Goal: Task Accomplishment & Management: Complete application form

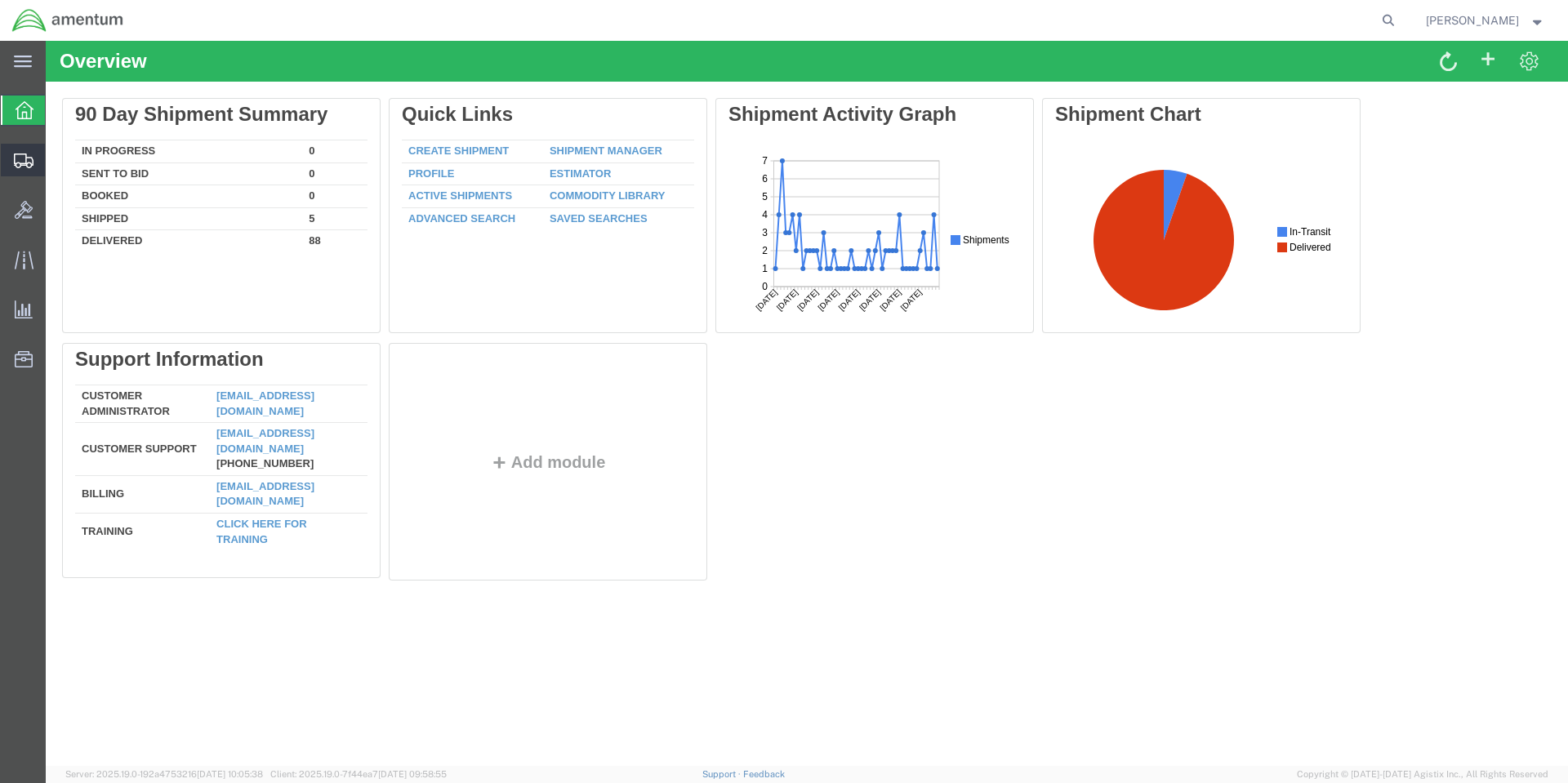
click at [0, 0] on span "Create Shipment" at bounding box center [0, 0] width 0 height 0
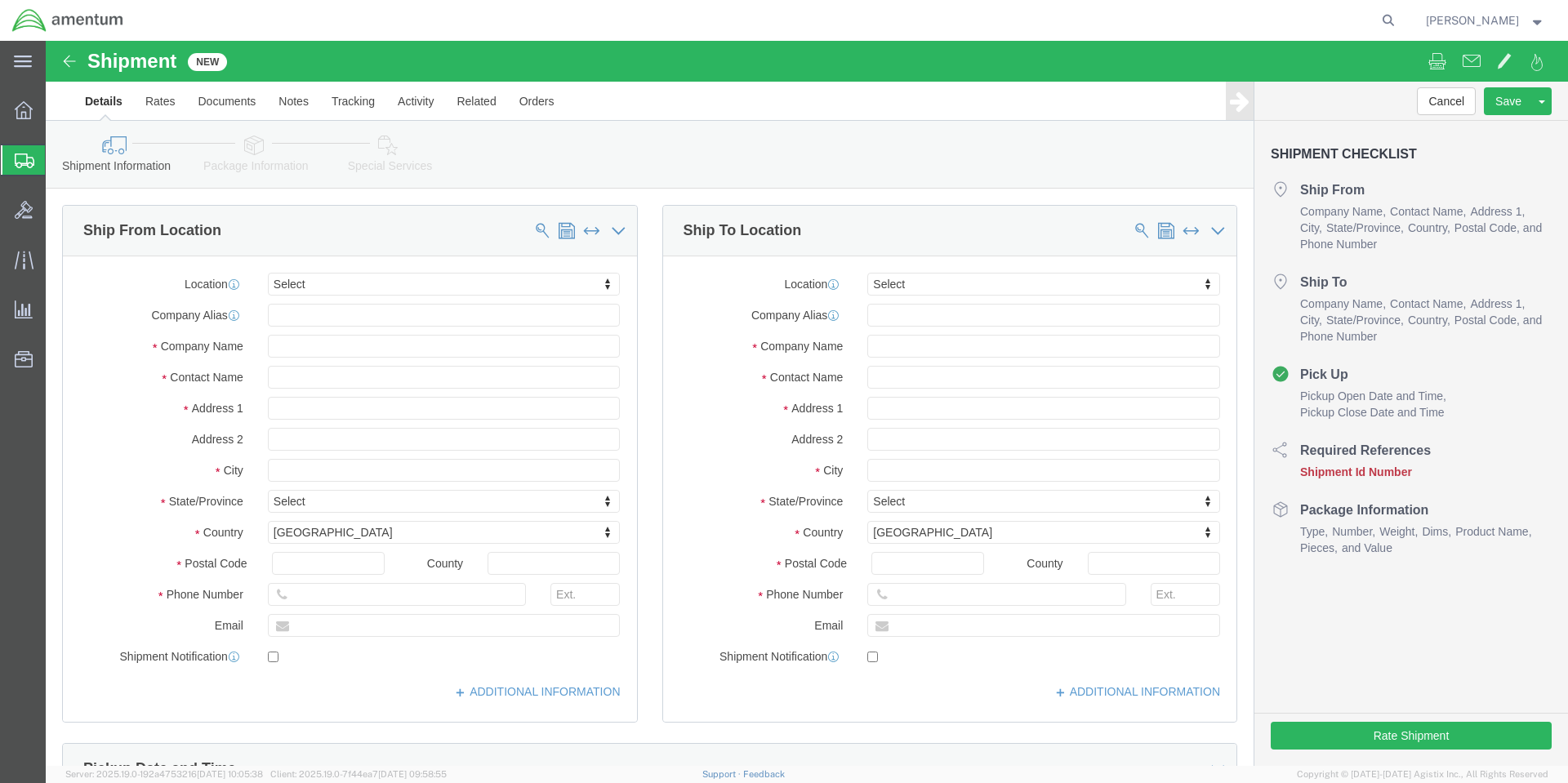
select select
click at [0, 0] on span "Shipment Manager" at bounding box center [0, 0] width 0 height 0
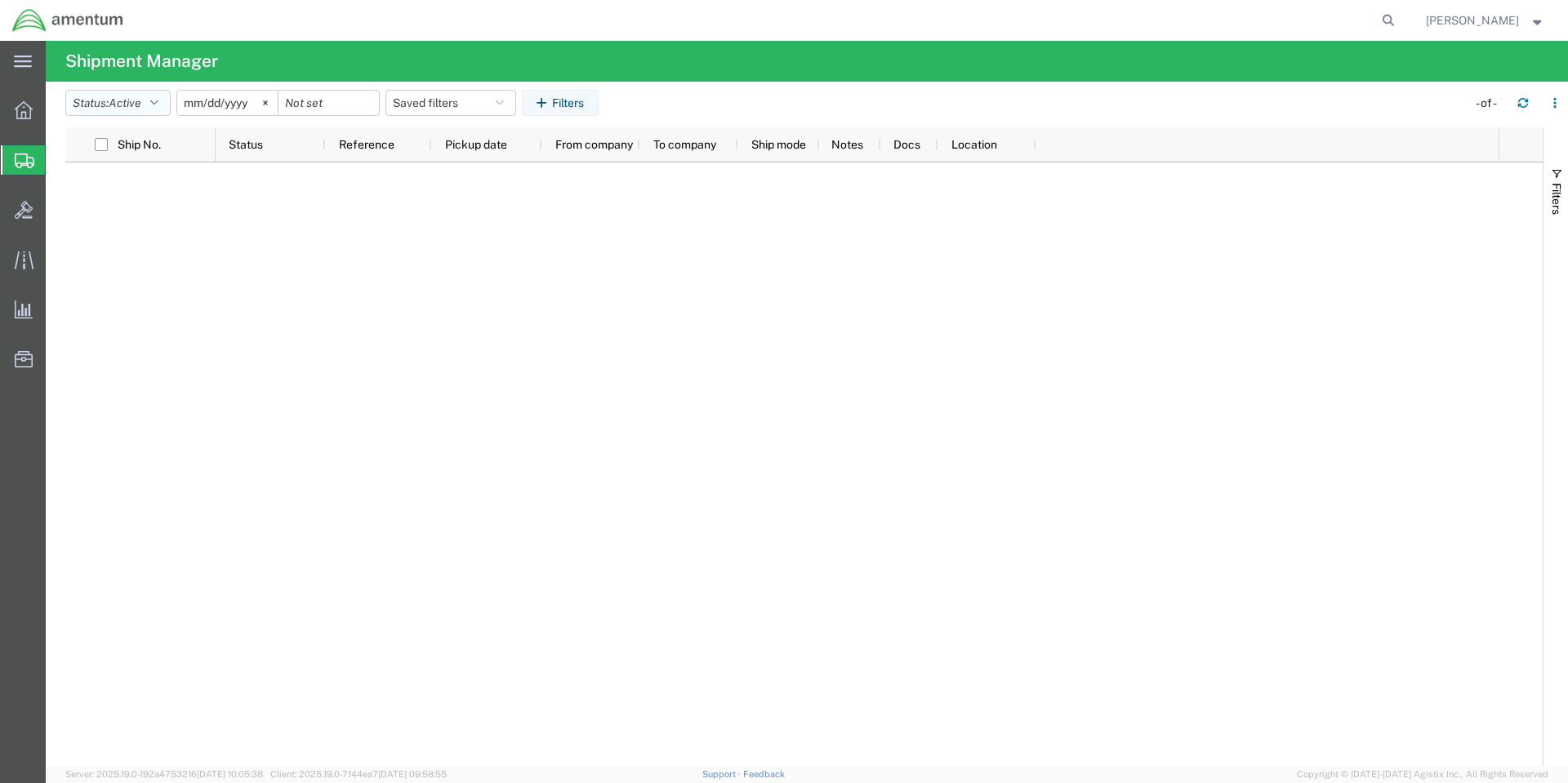
click at [125, 100] on span "Active" at bounding box center [125, 103] width 32 height 13
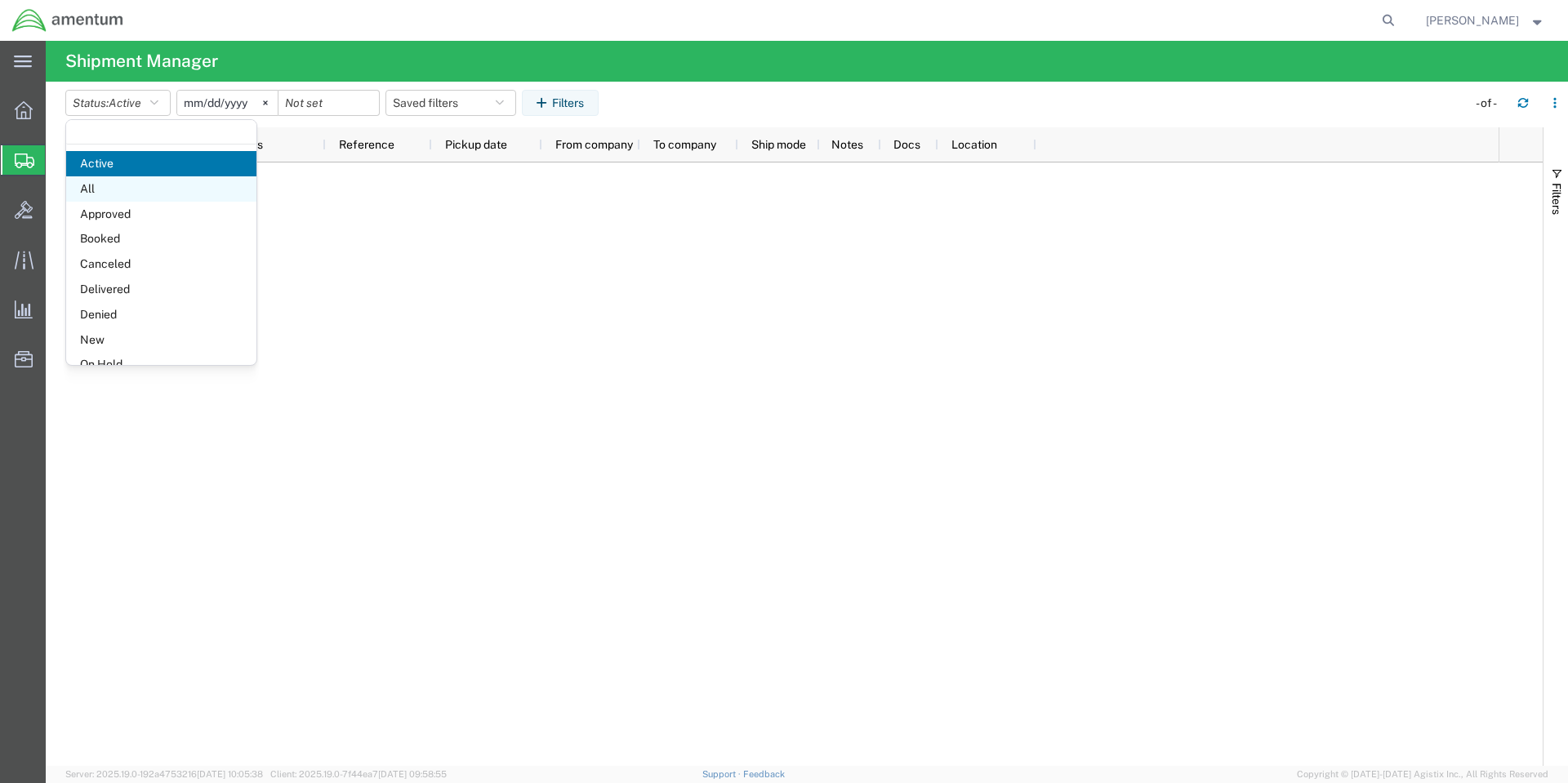
click at [99, 195] on span "All" at bounding box center [161, 189] width 191 height 26
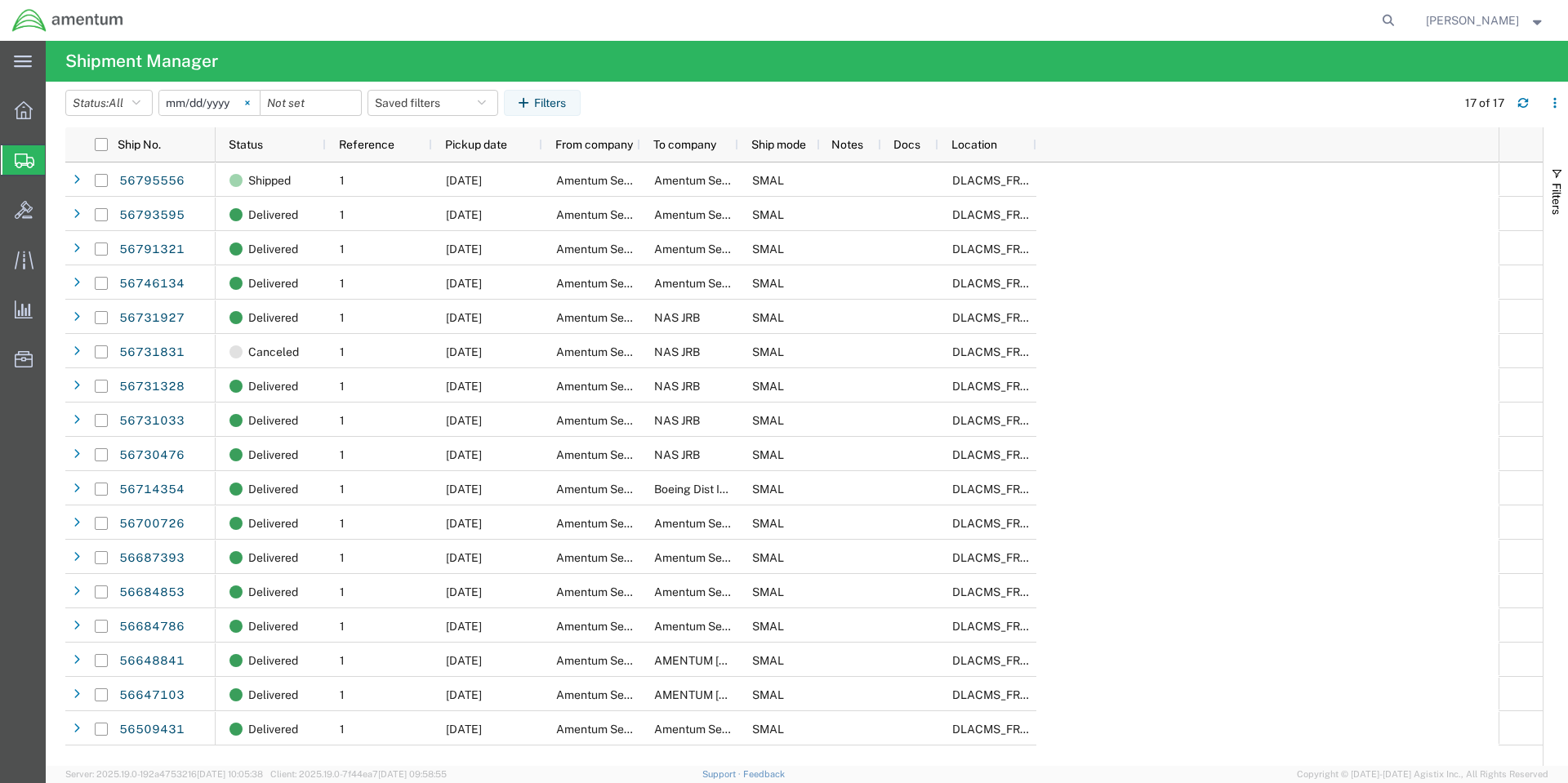
click at [250, 100] on icon at bounding box center [246, 102] width 5 height 5
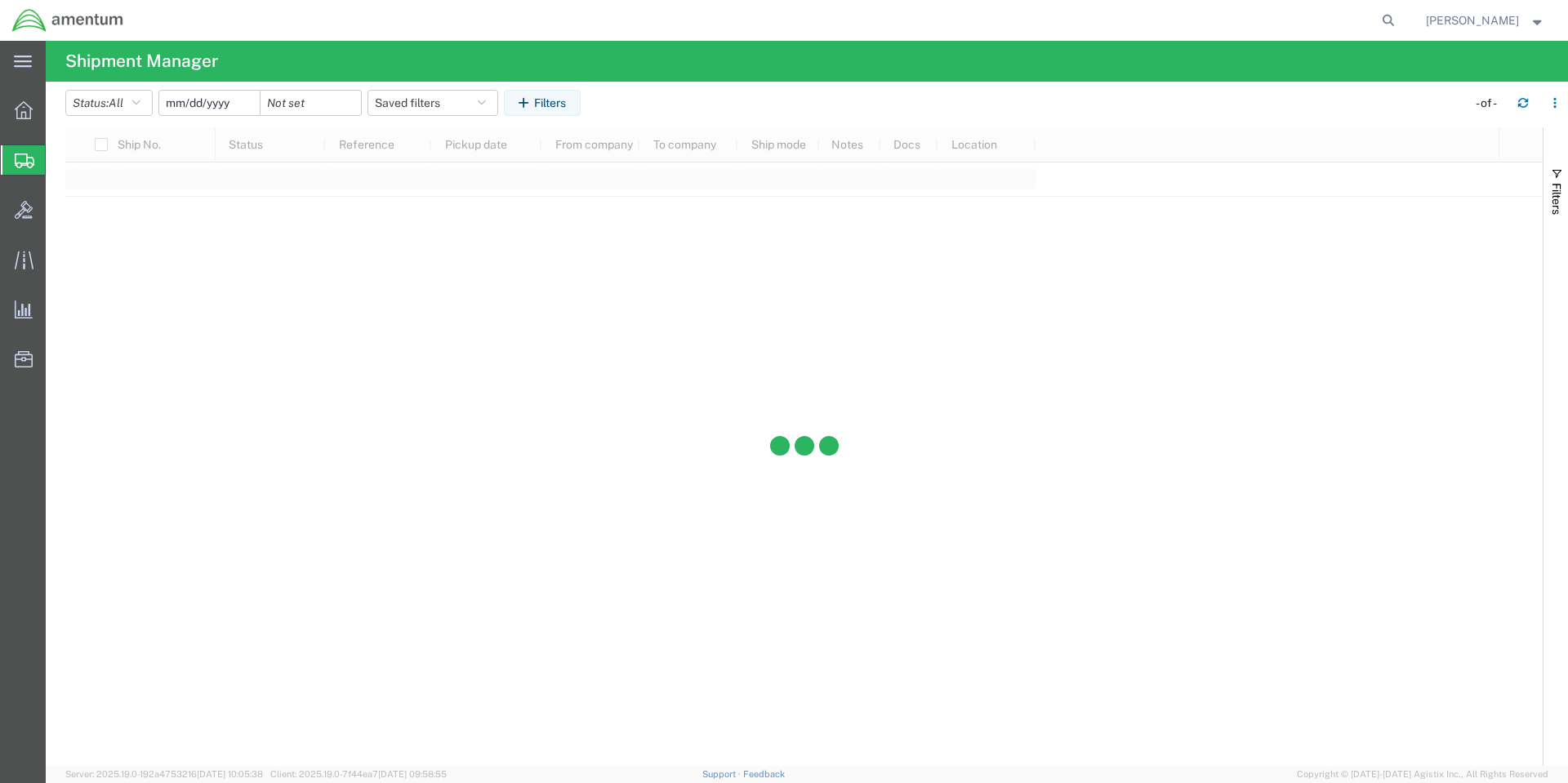
click at [210, 103] on input "date" at bounding box center [210, 103] width 100 height 25
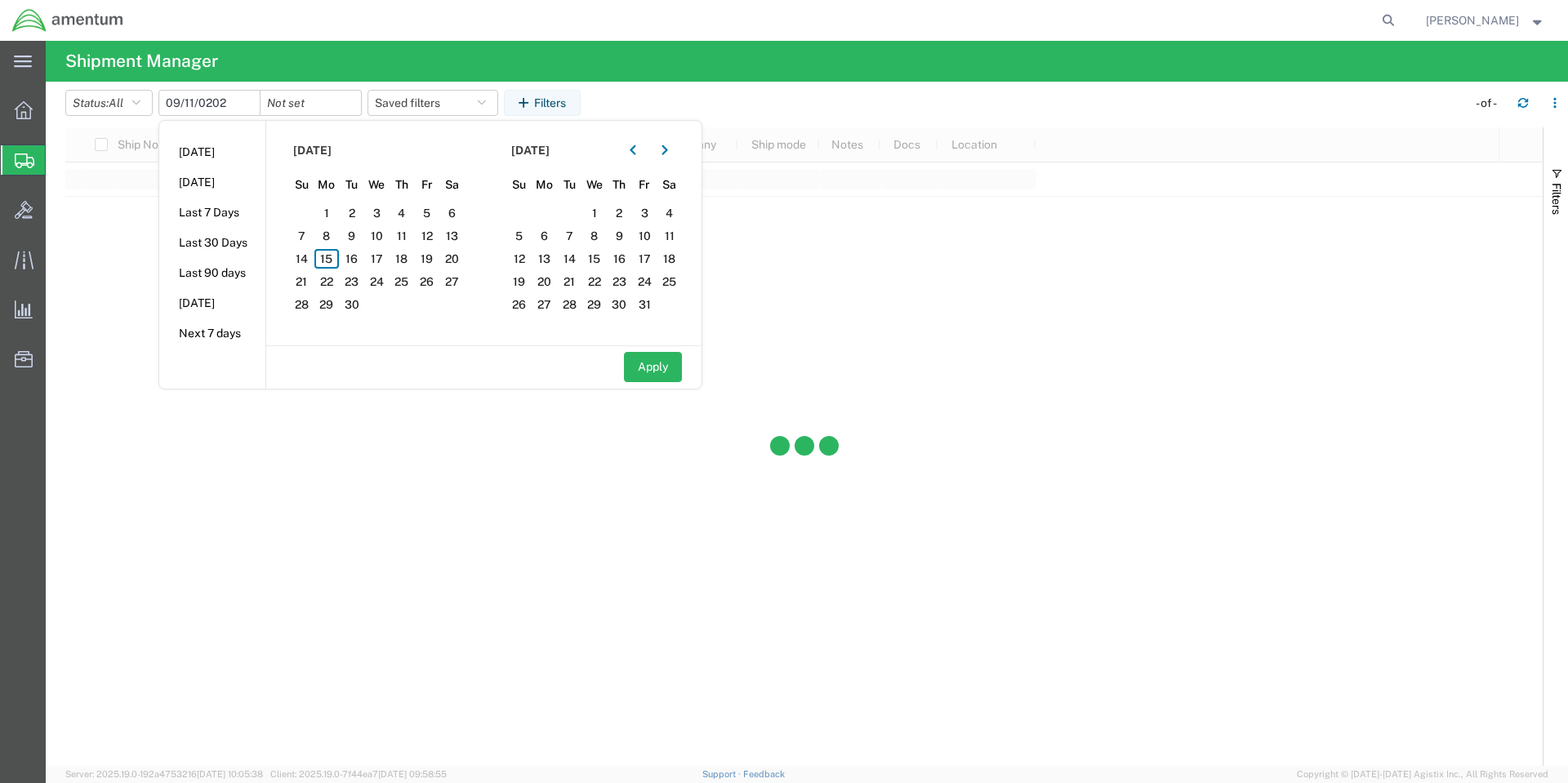
type input "2025-09-11"
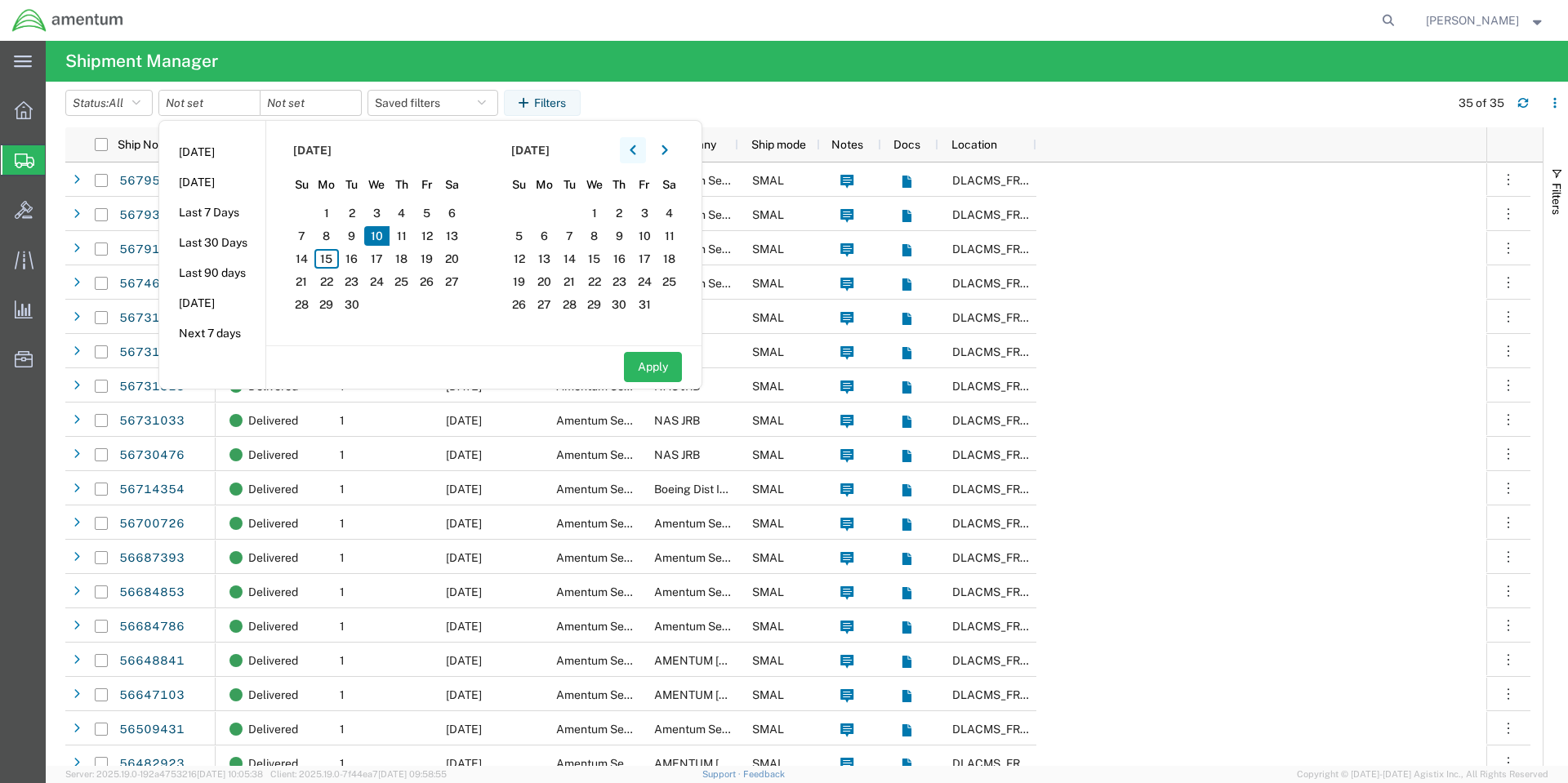
click at [636, 150] on icon "button" at bounding box center [632, 150] width 7 height 11
click at [622, 235] on span "11" at bounding box center [619, 236] width 26 height 20
click at [668, 368] on button "Apply" at bounding box center [652, 367] width 58 height 30
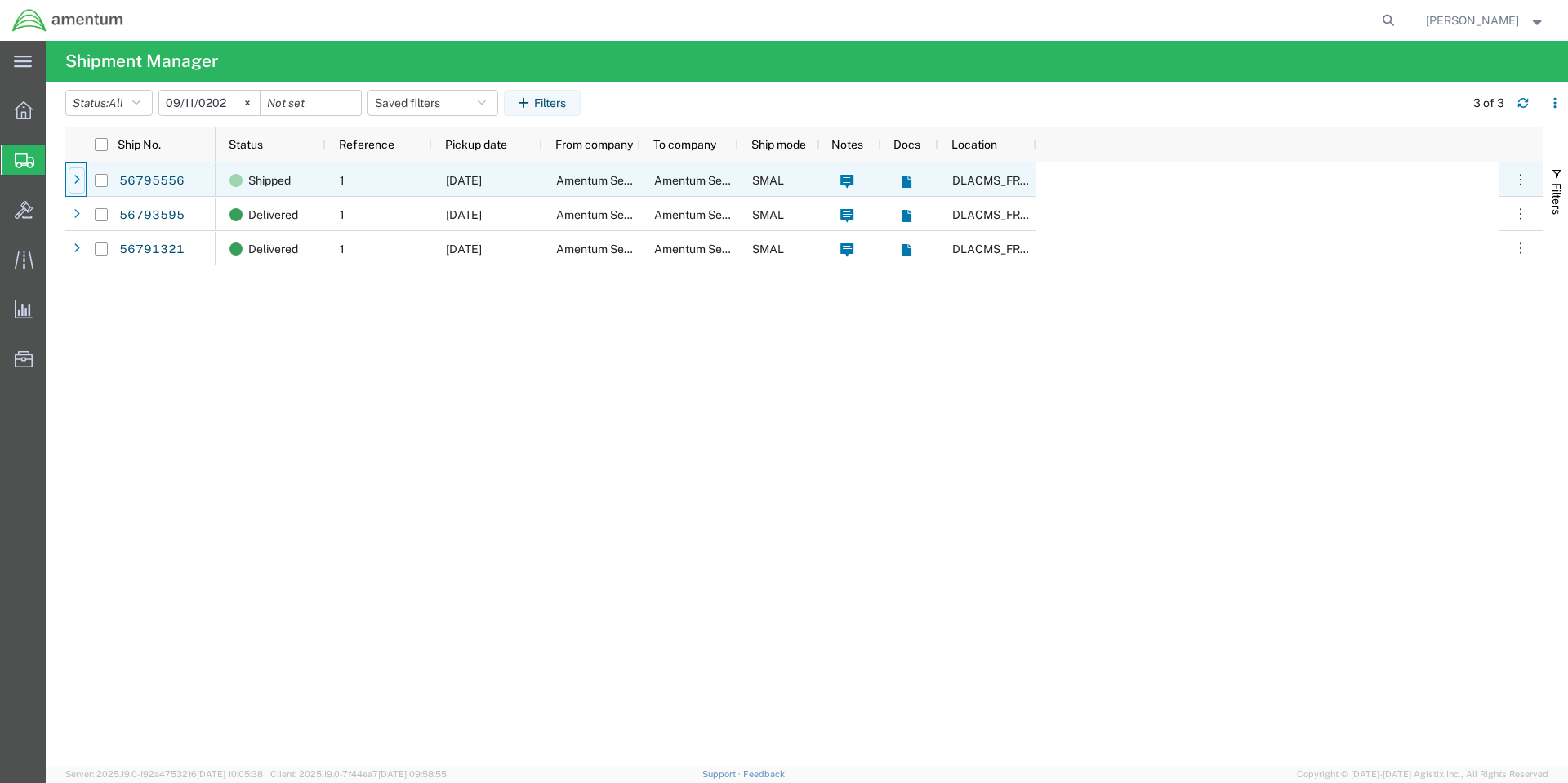
click at [80, 177] on div at bounding box center [76, 181] width 16 height 27
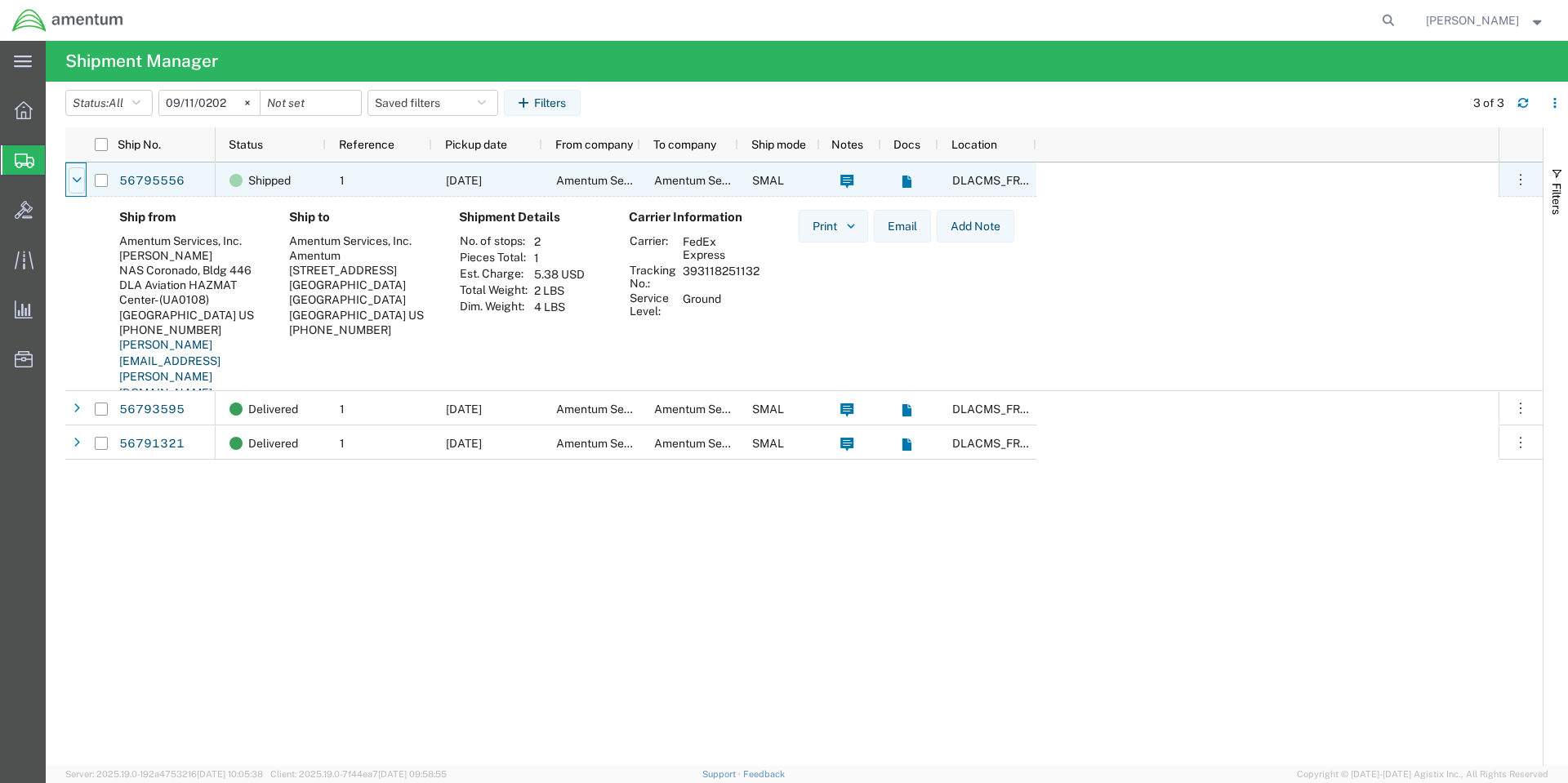
click at [79, 179] on icon at bounding box center [77, 180] width 9 height 11
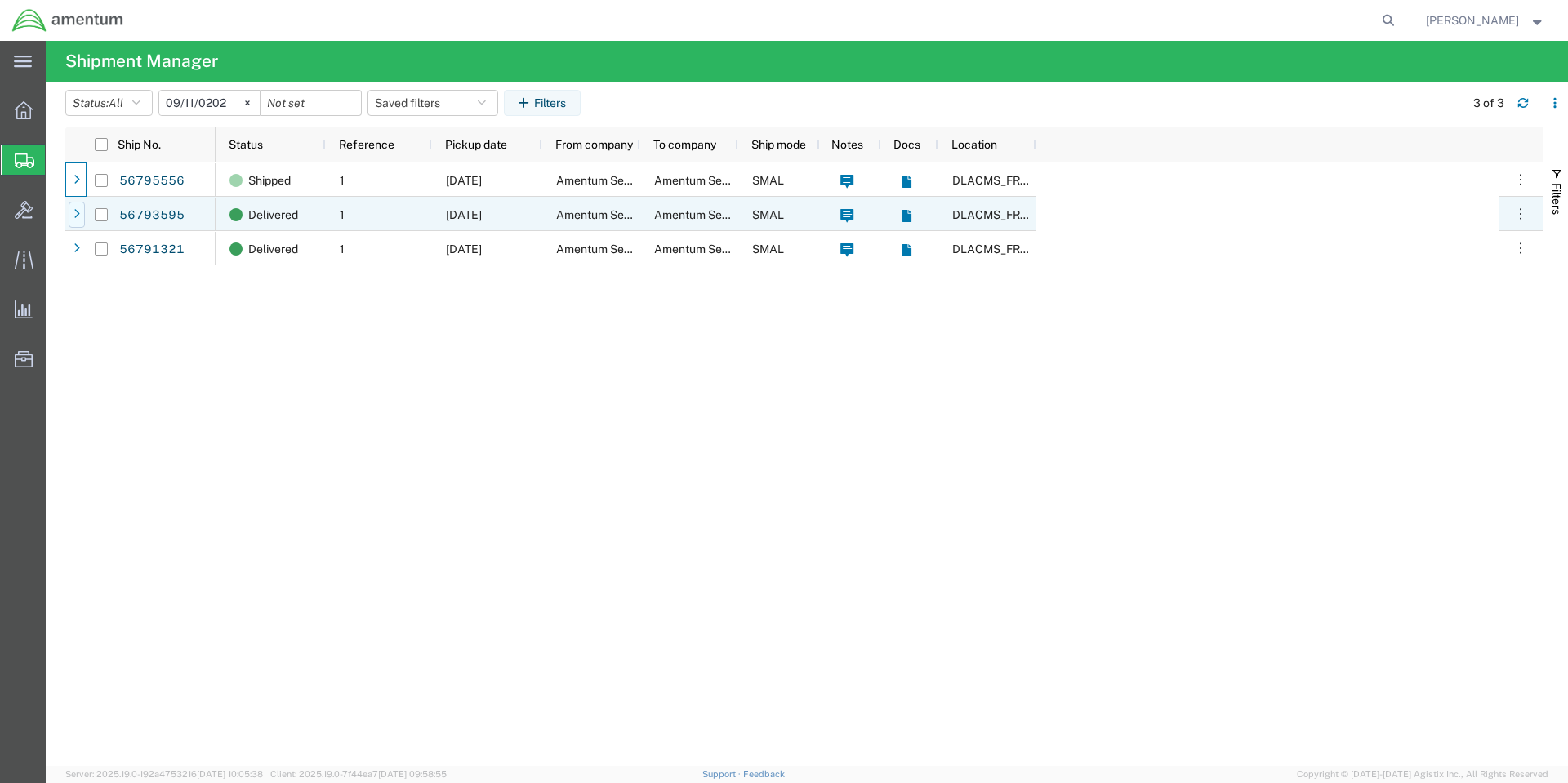
click at [74, 209] on icon at bounding box center [77, 214] width 7 height 11
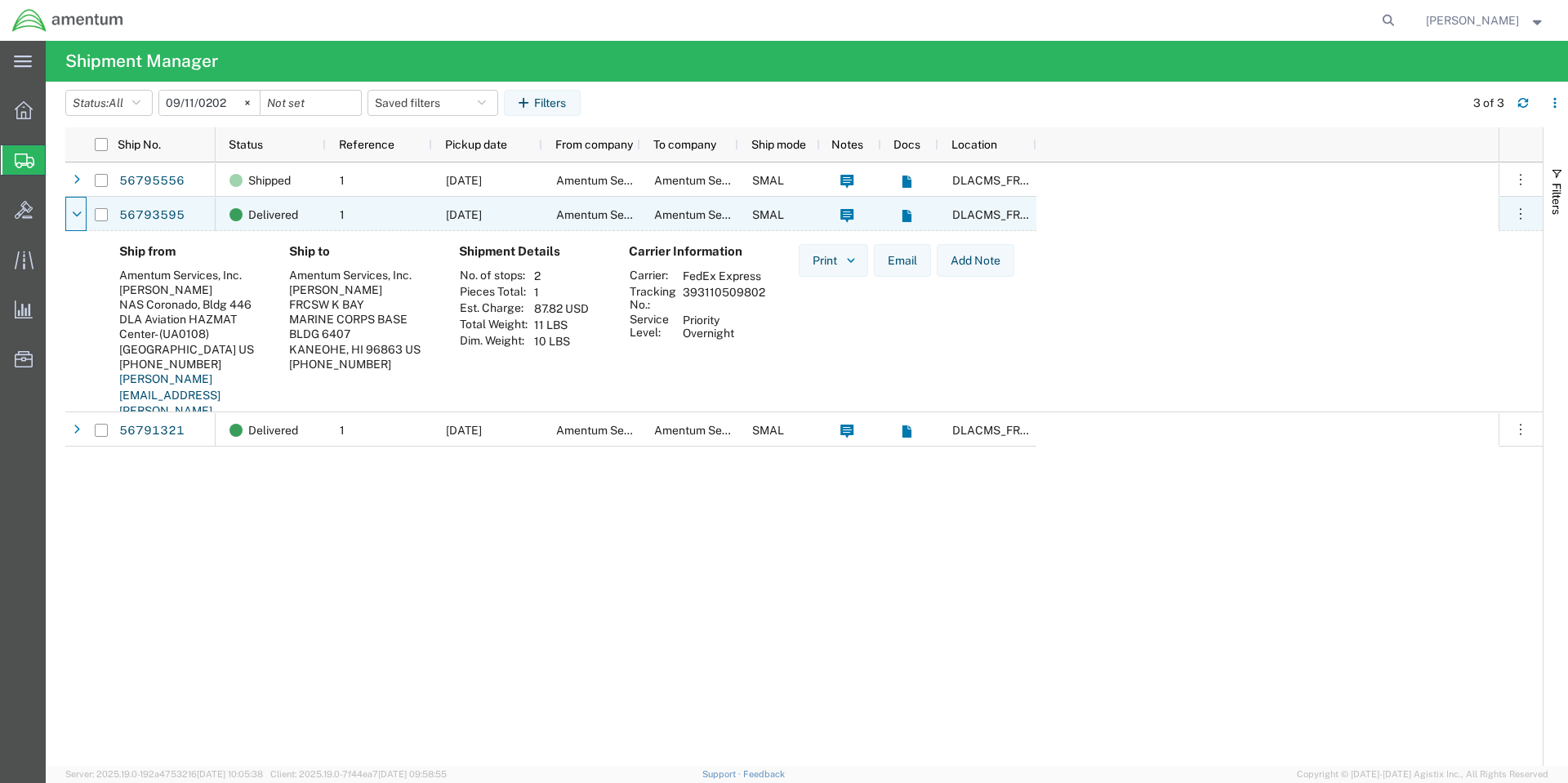
click at [74, 209] on icon at bounding box center [77, 214] width 9 height 11
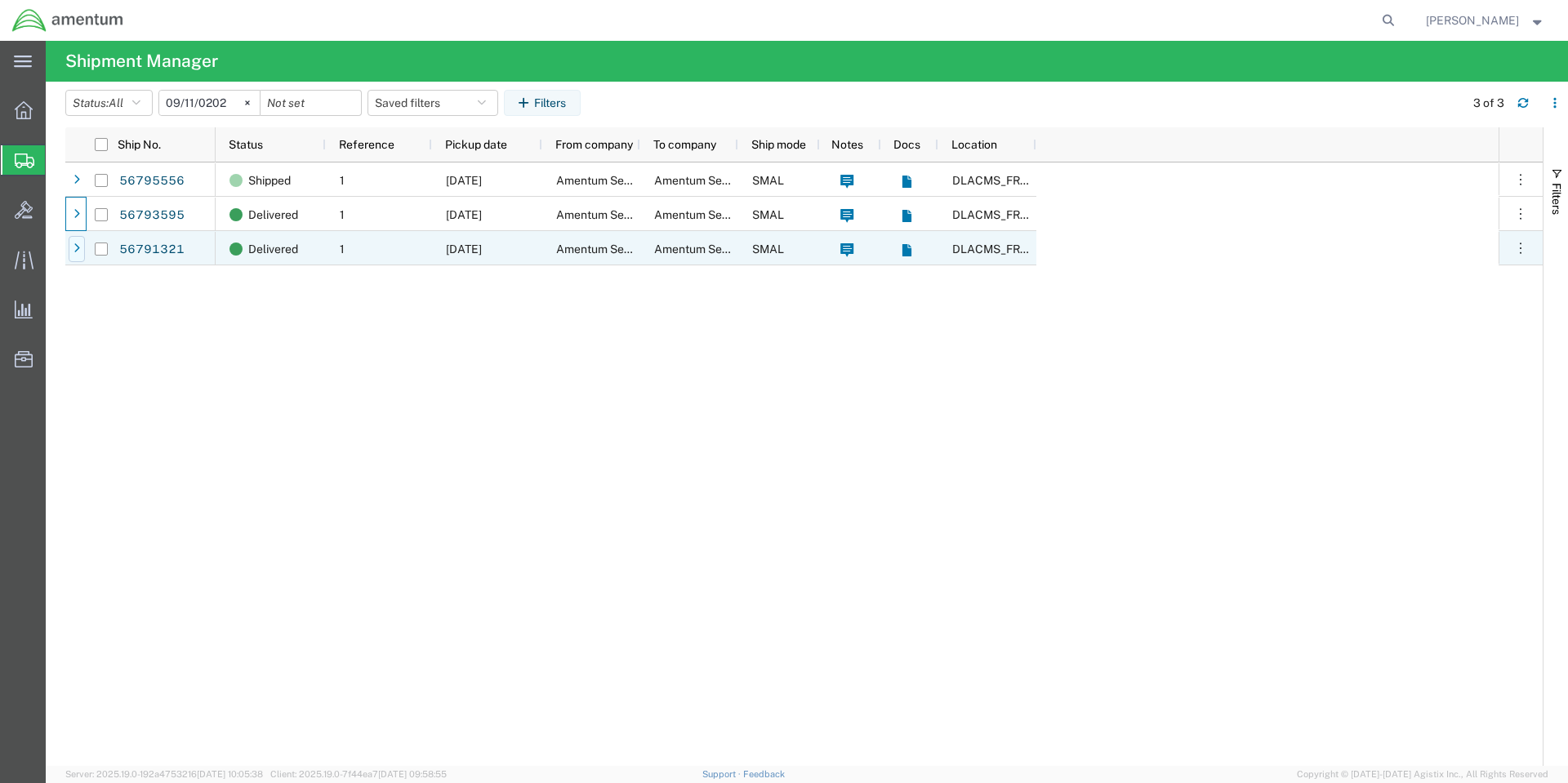
click at [80, 244] on icon at bounding box center [77, 249] width 7 height 11
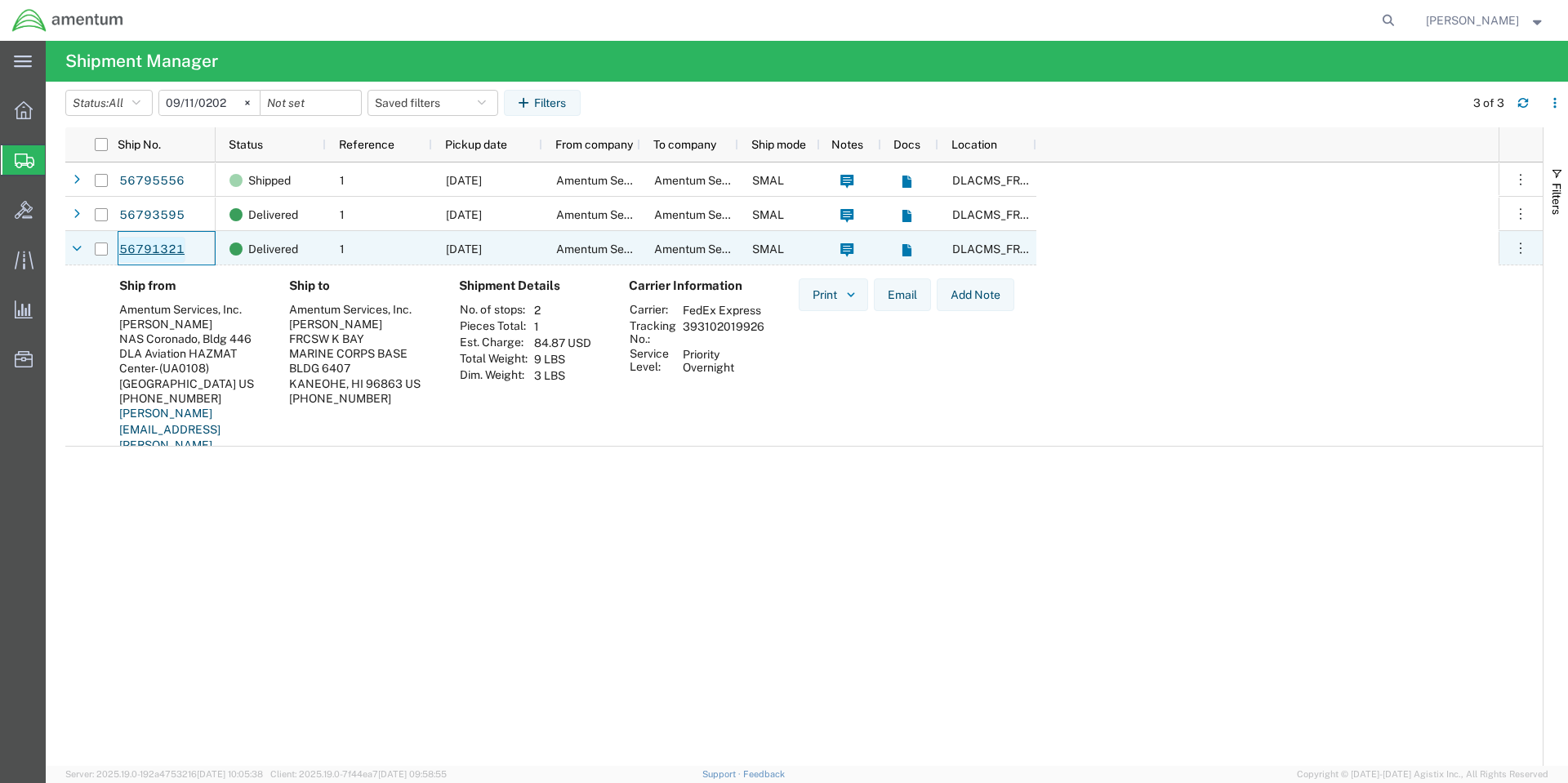
click at [162, 248] on link "56791321" at bounding box center [152, 250] width 67 height 27
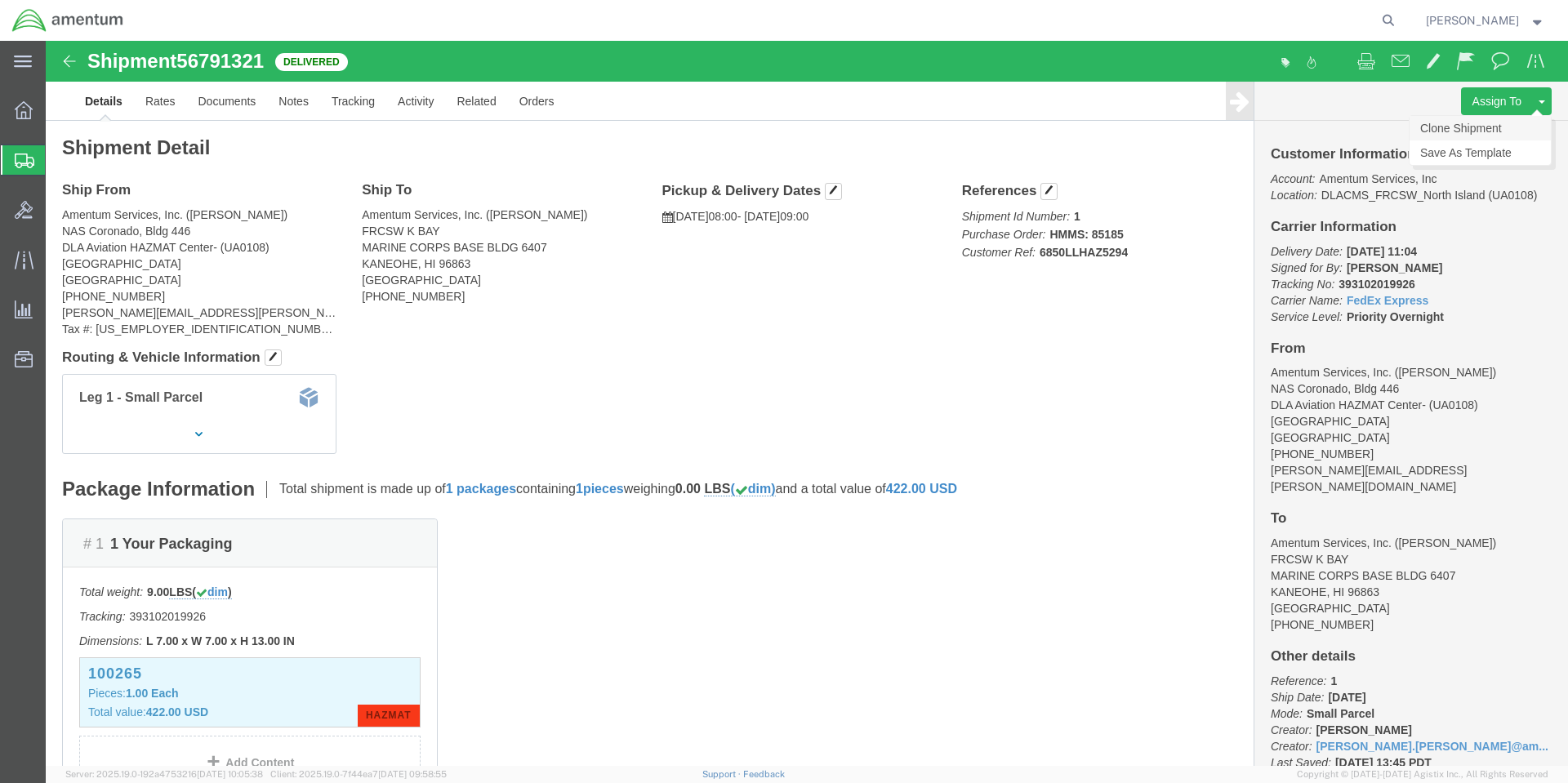
click link "Clone Shipment"
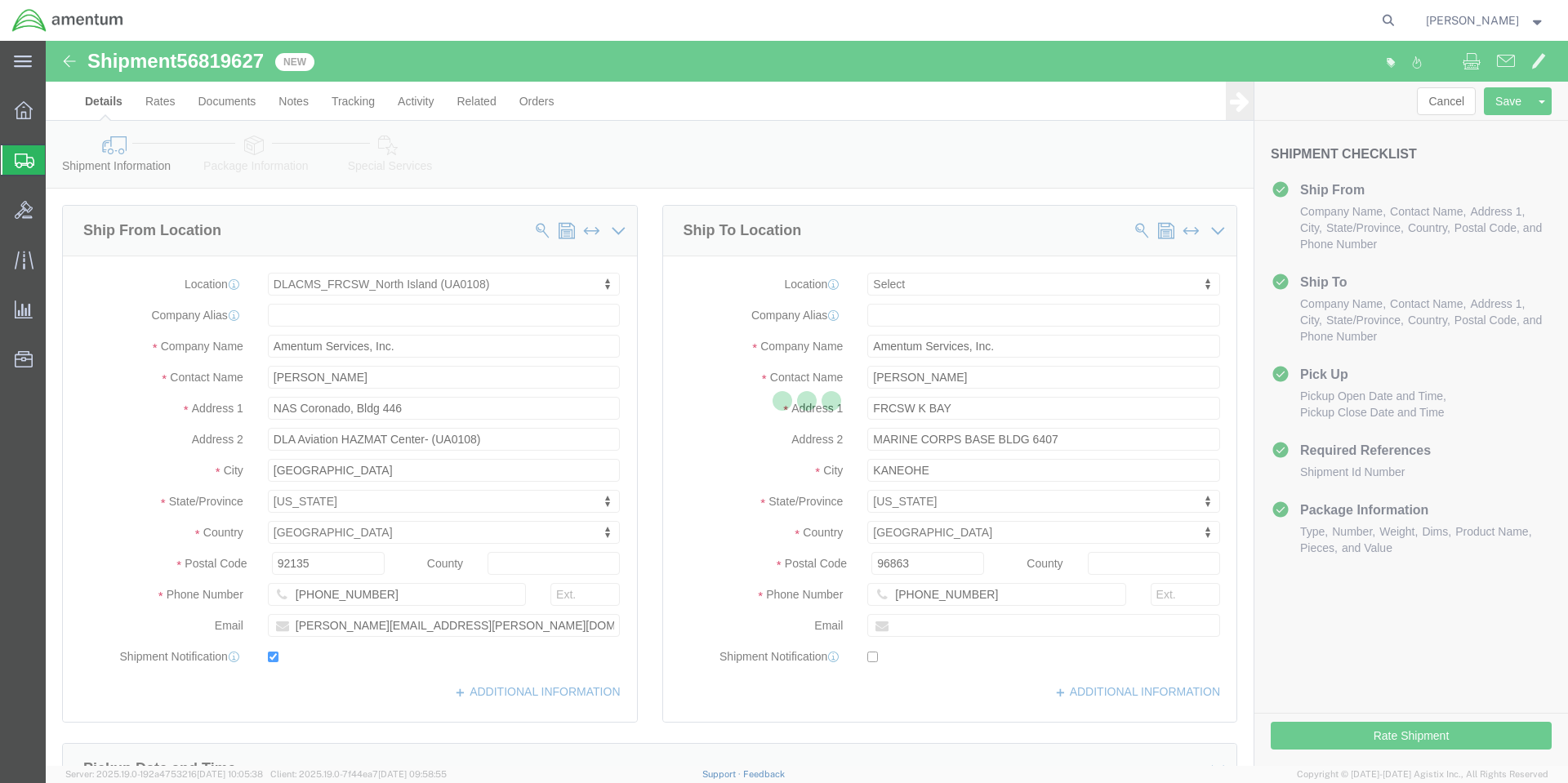
select select "56414"
select select
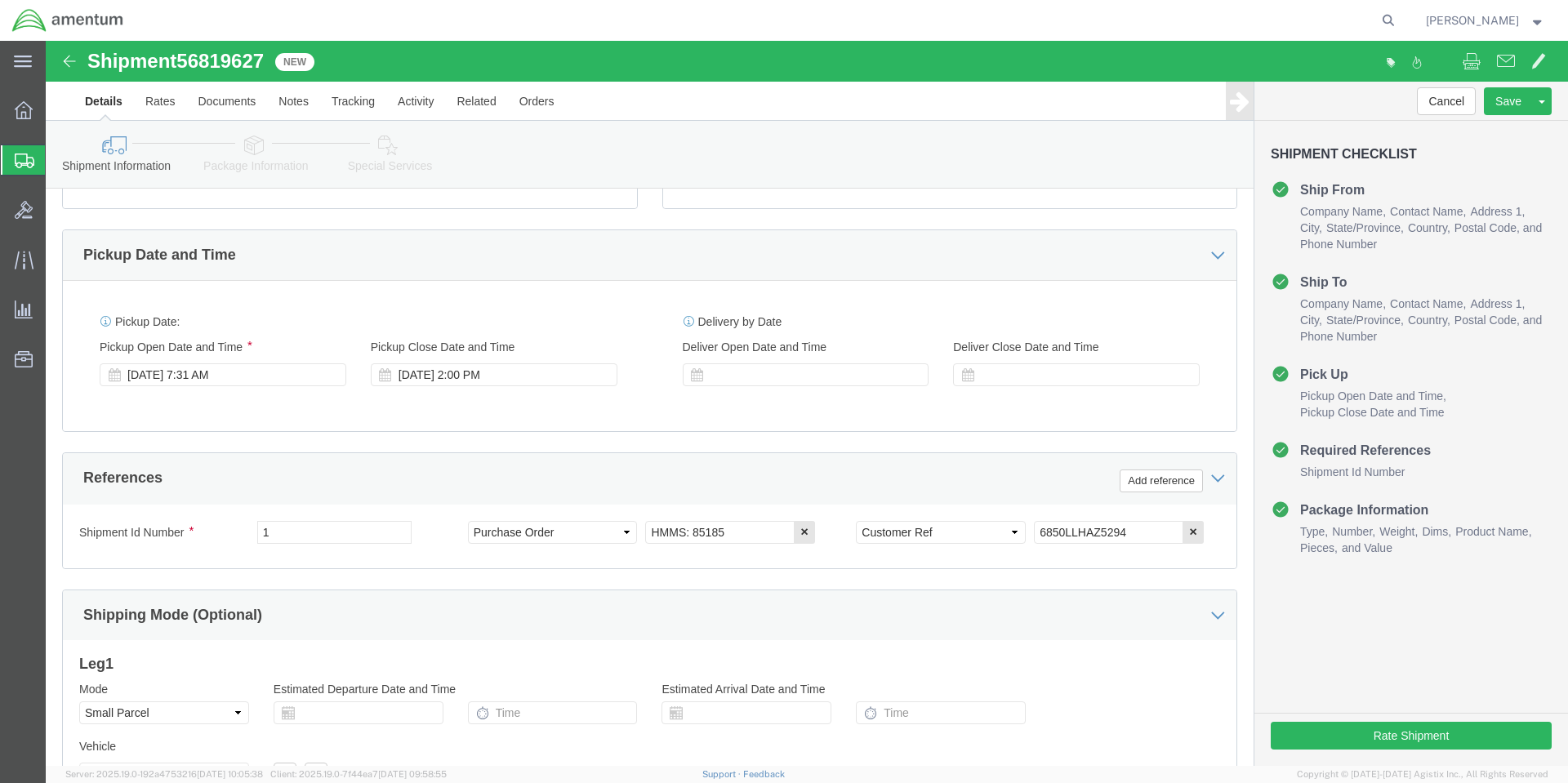
scroll to position [677, 0]
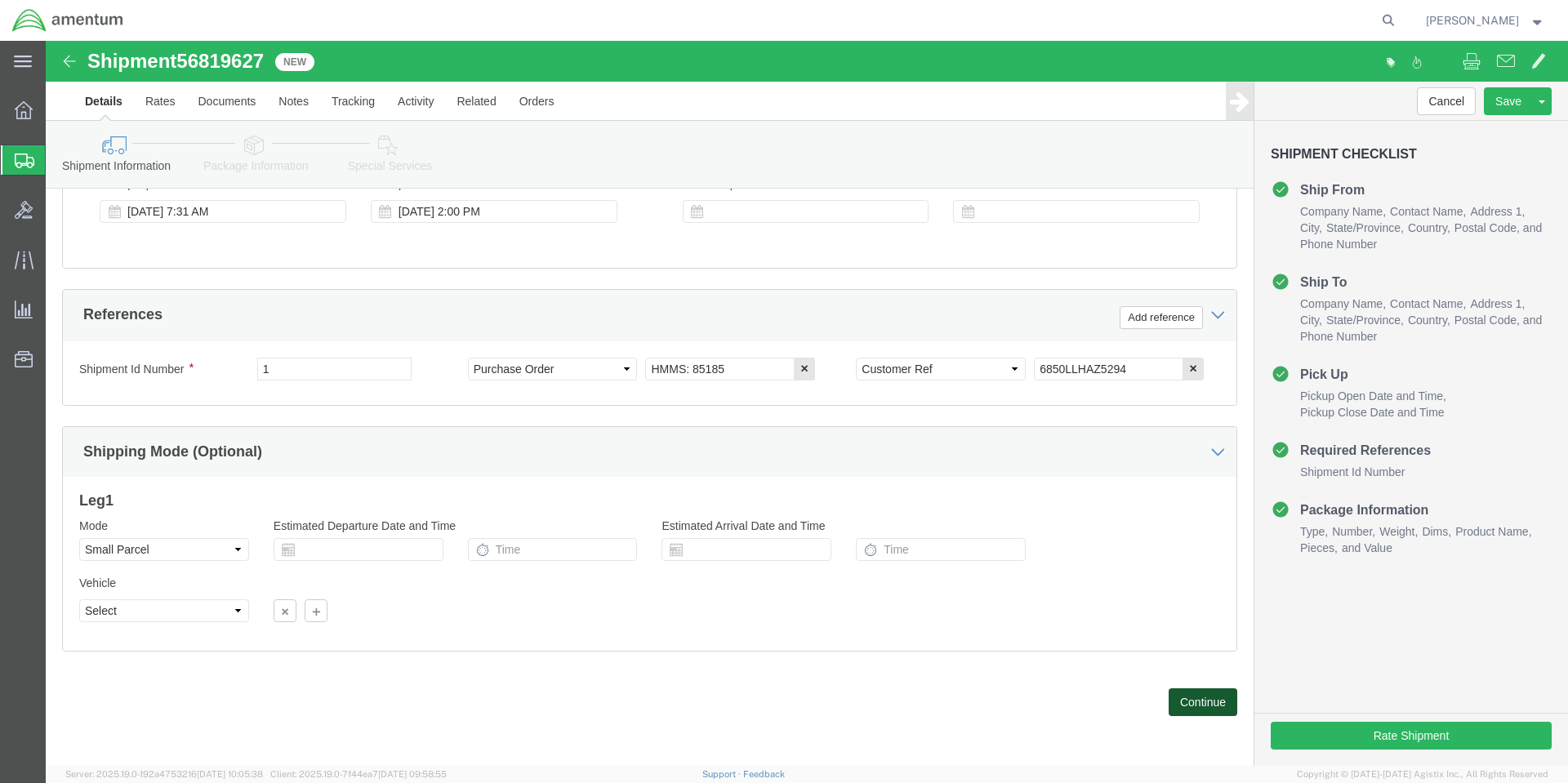
click button "Continue"
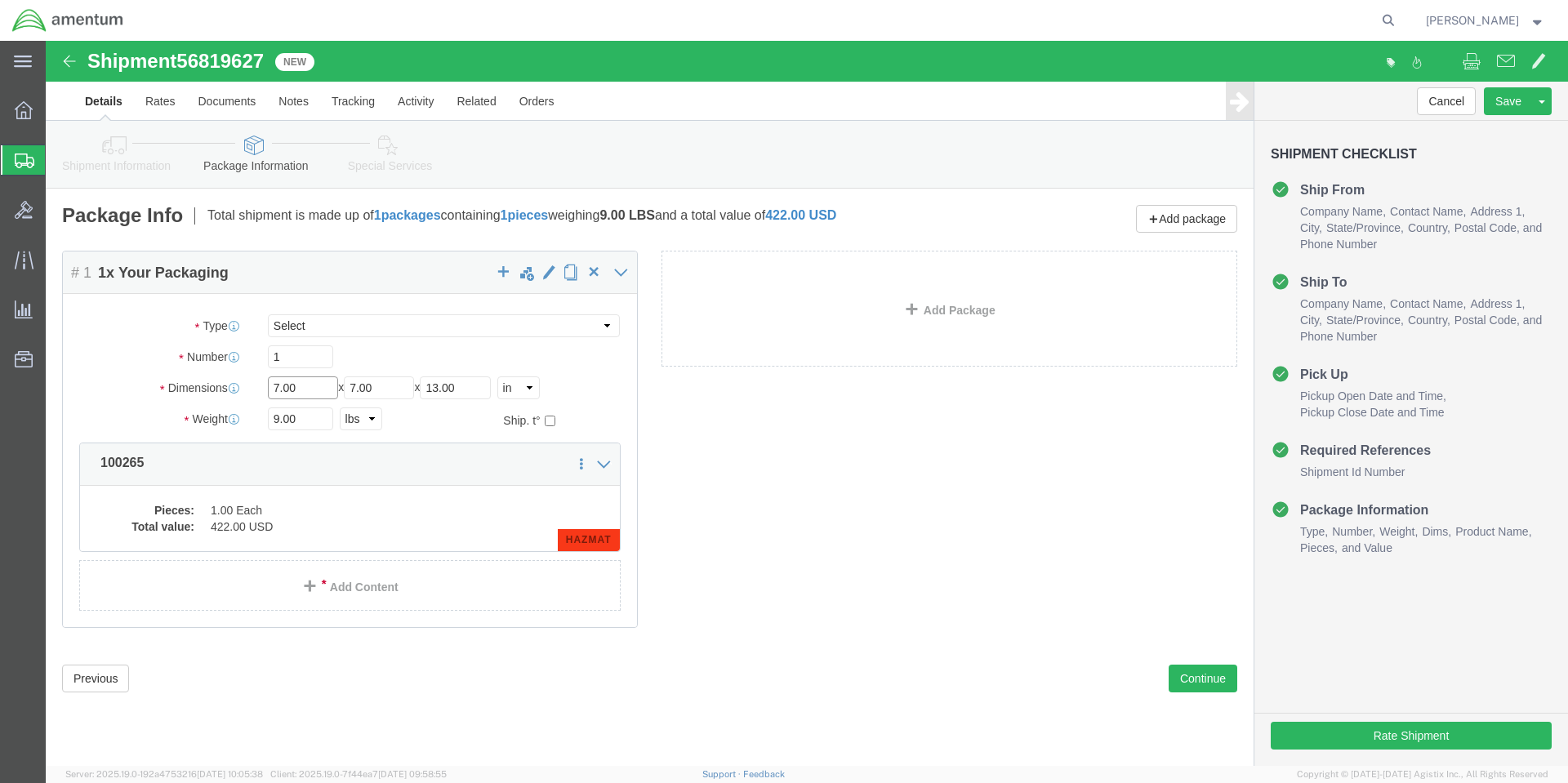
click input "7.00"
type input "7.0014"
click input "7.0014"
type input "7"
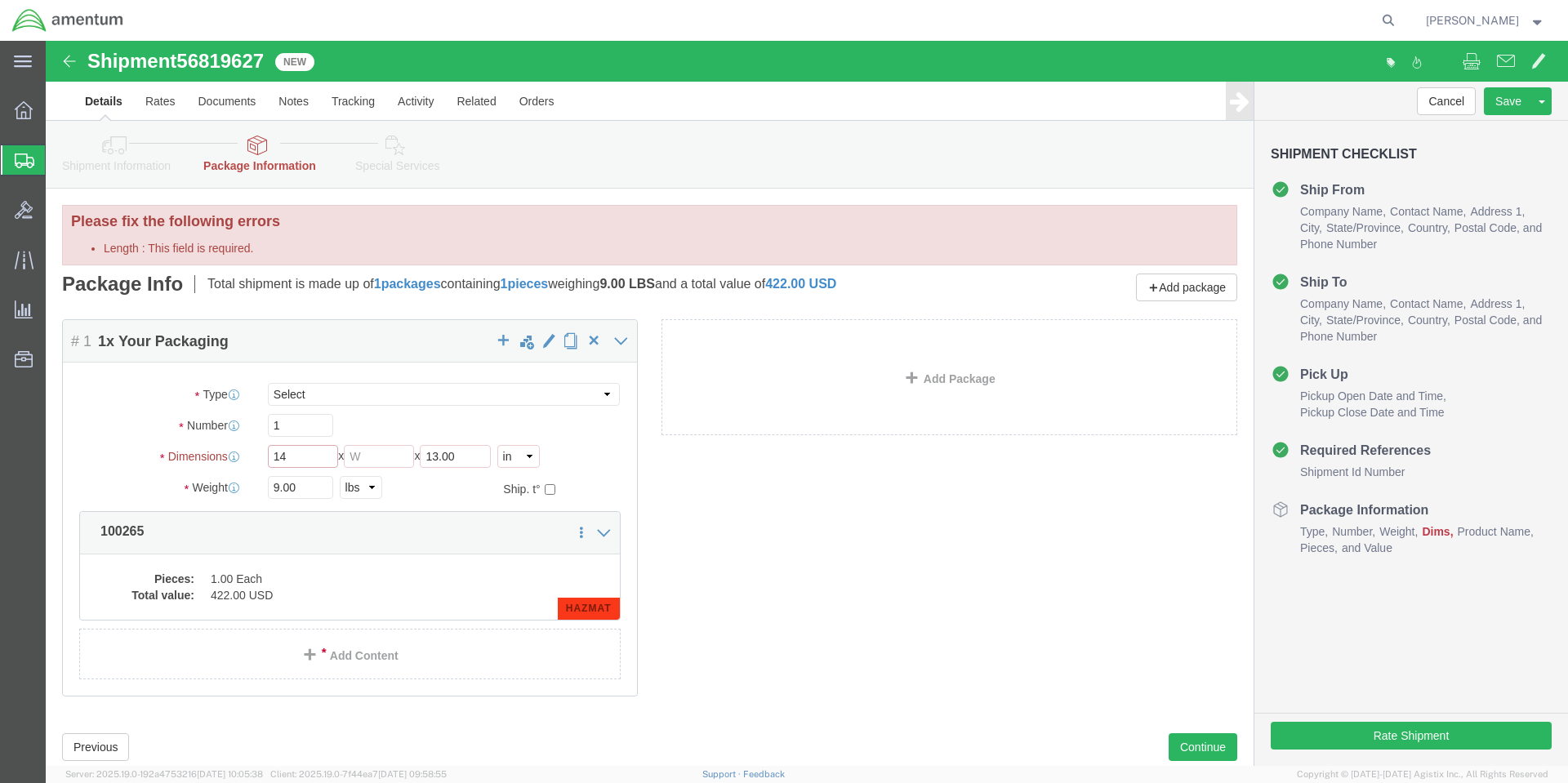
type input "14"
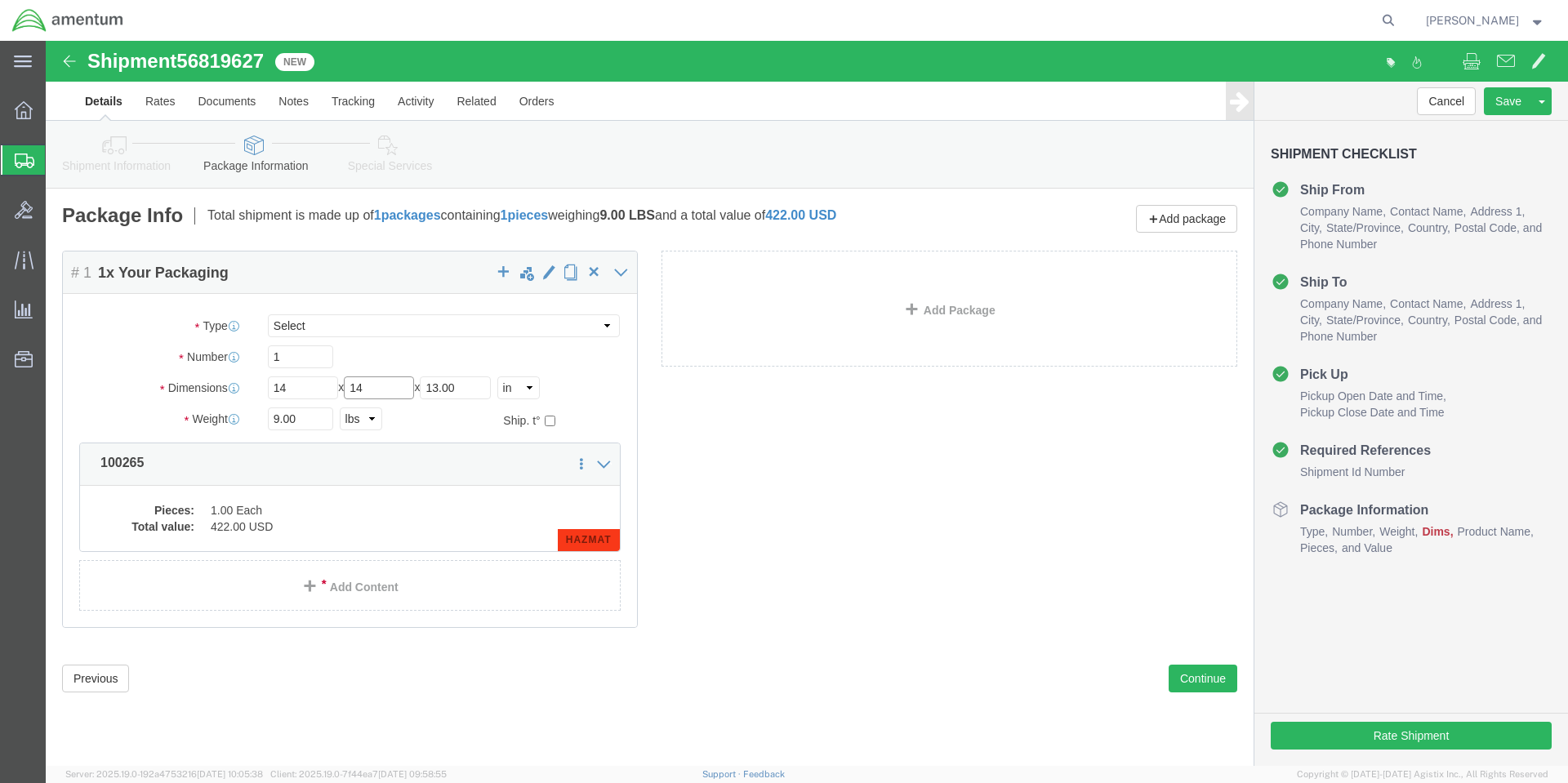
type input "14"
type input "7"
type input "11"
click button "Continue"
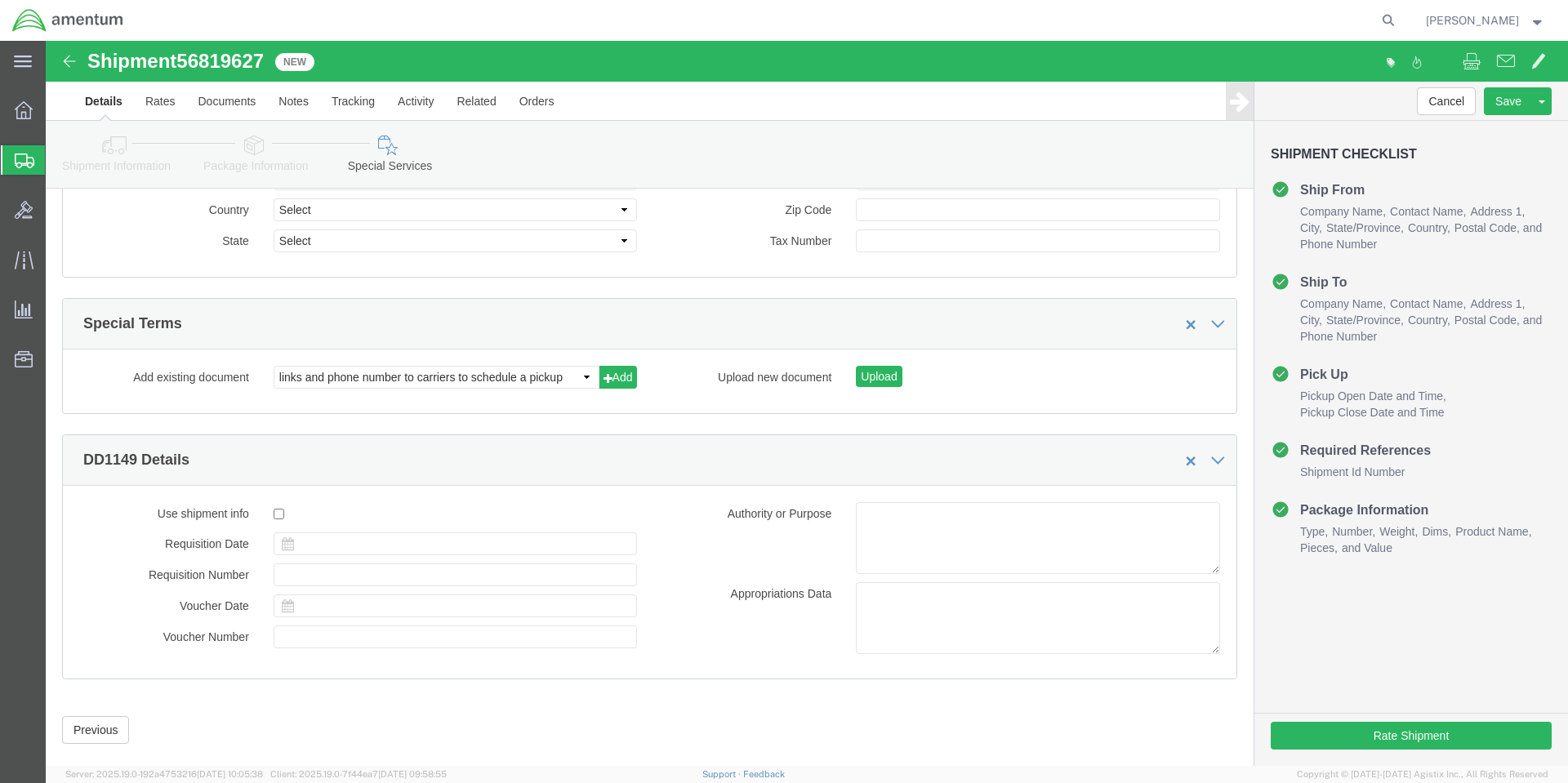
scroll to position [1573, 0]
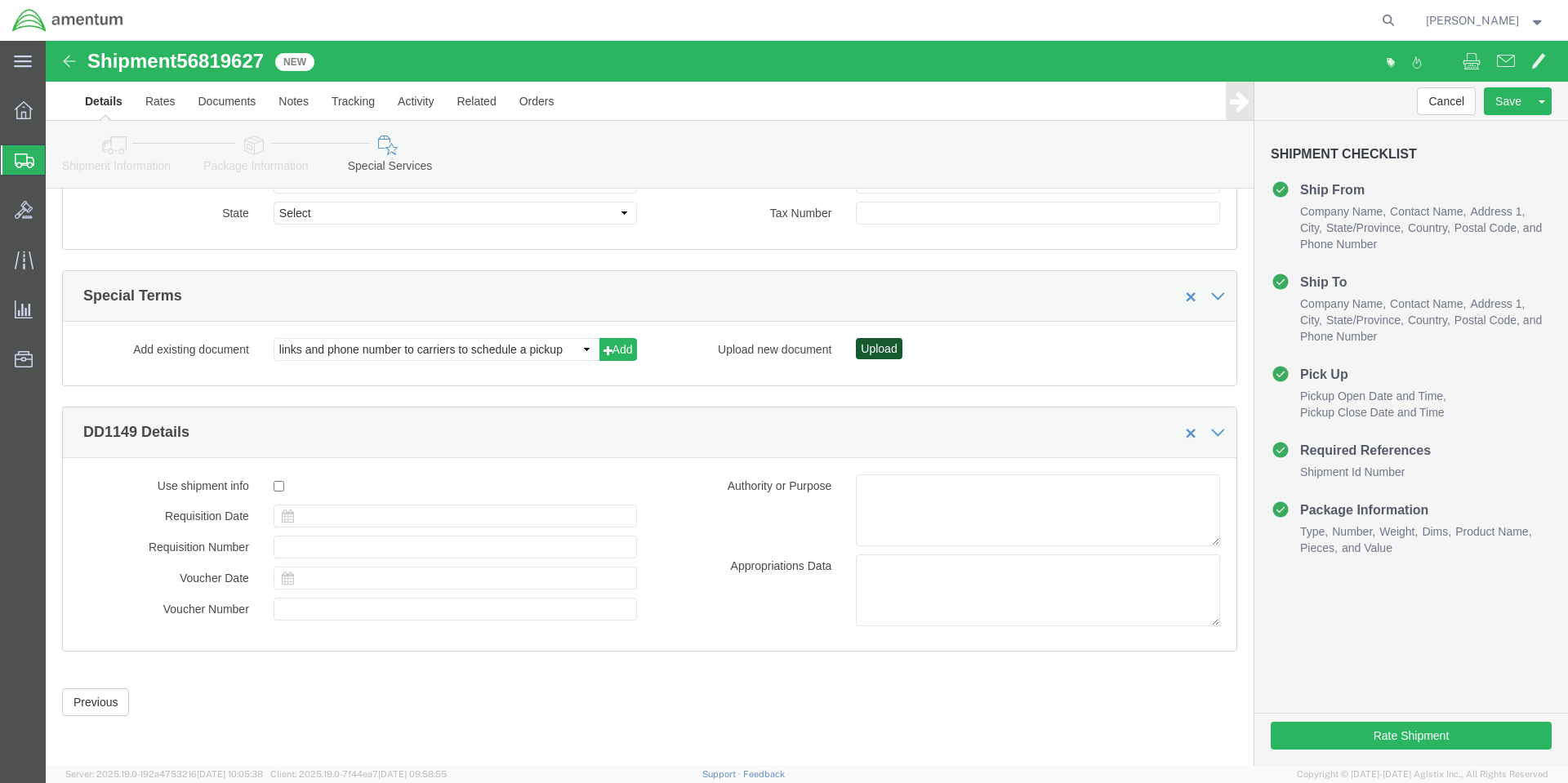
click button "Upload"
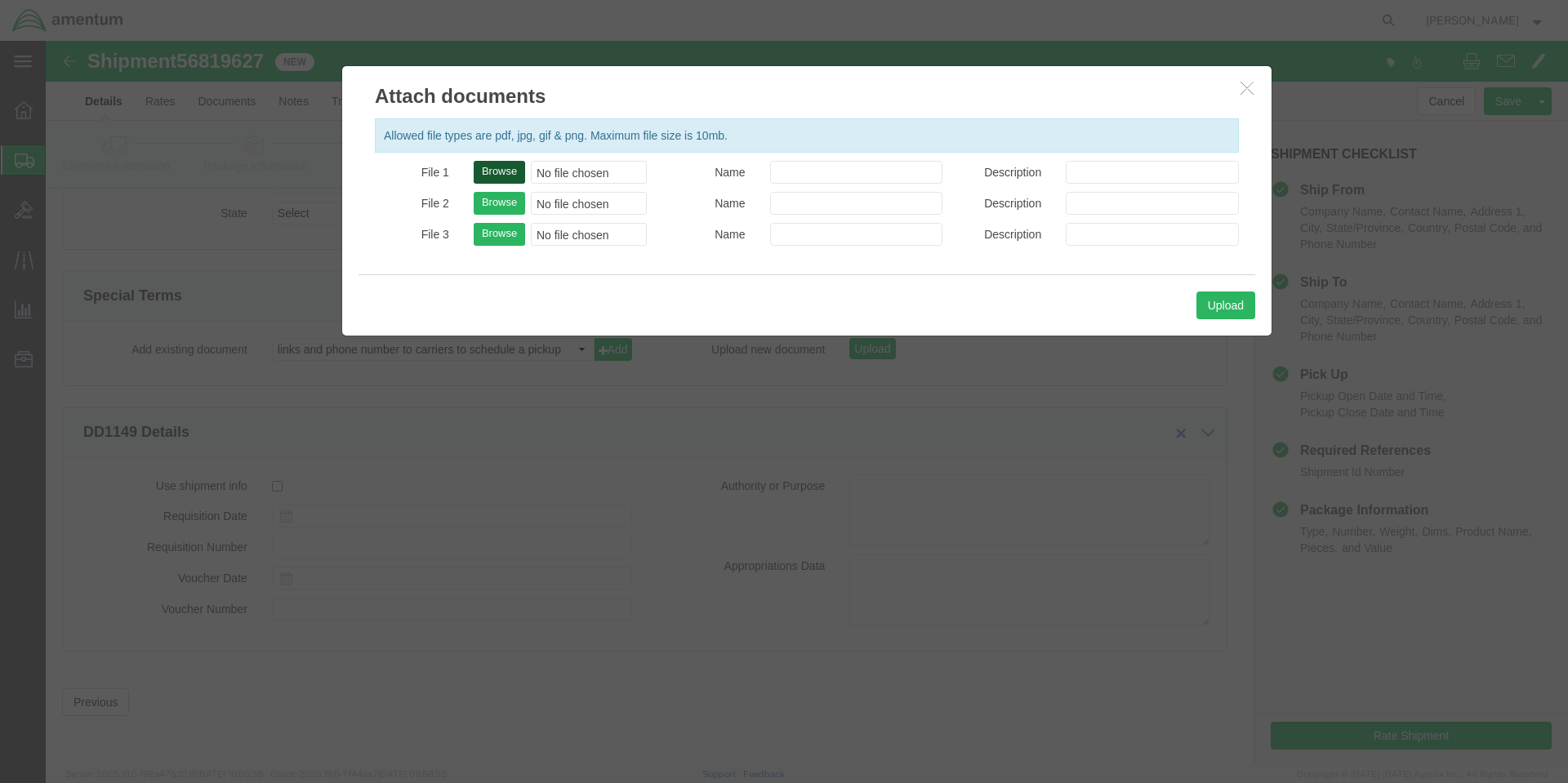
click button "Browse"
type input "C:\fakepath\6850LLHAZ5294_SDS.pdf"
click button "Upload"
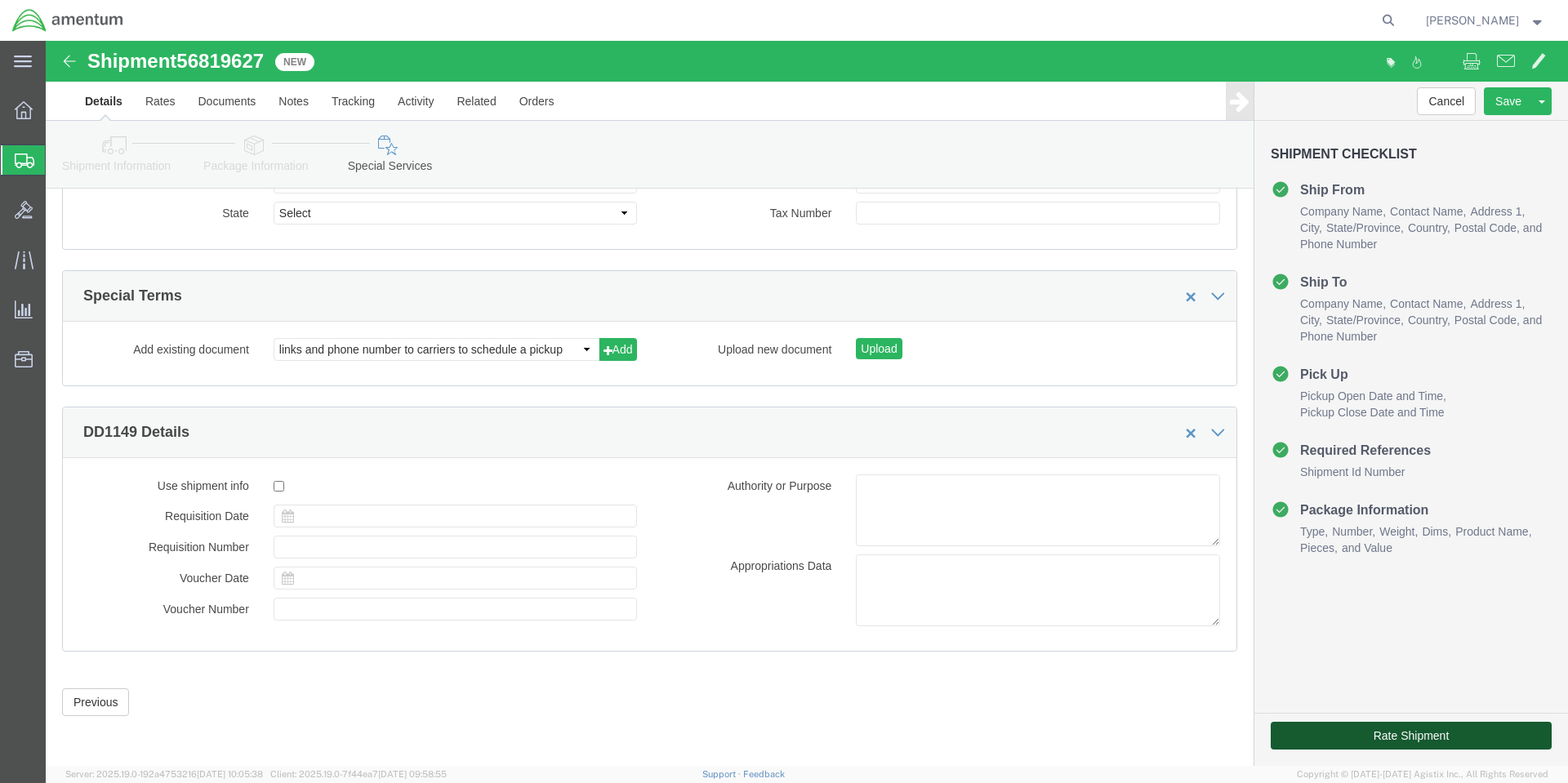
click button "Rate Shipment"
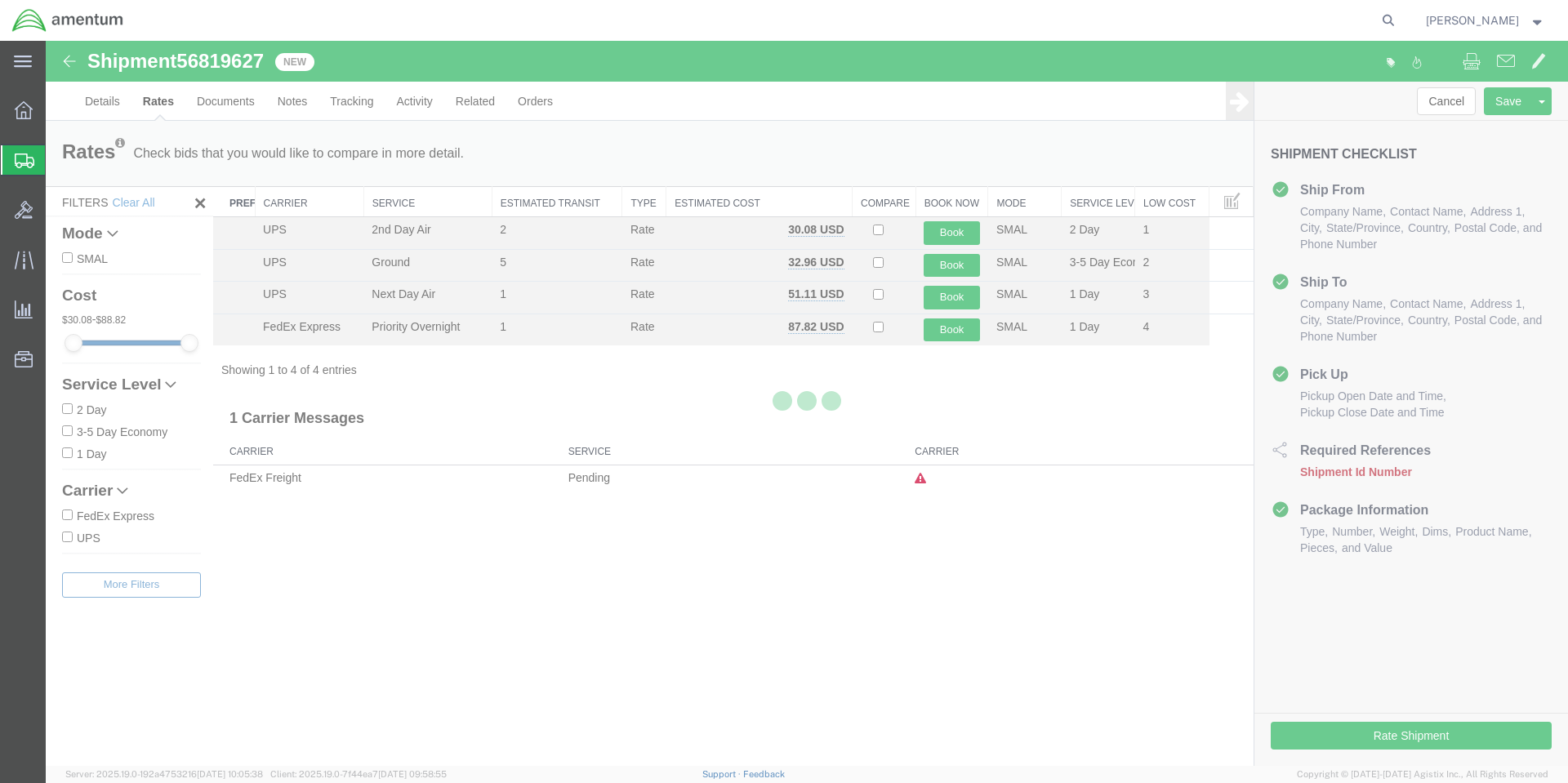
scroll to position [0, 0]
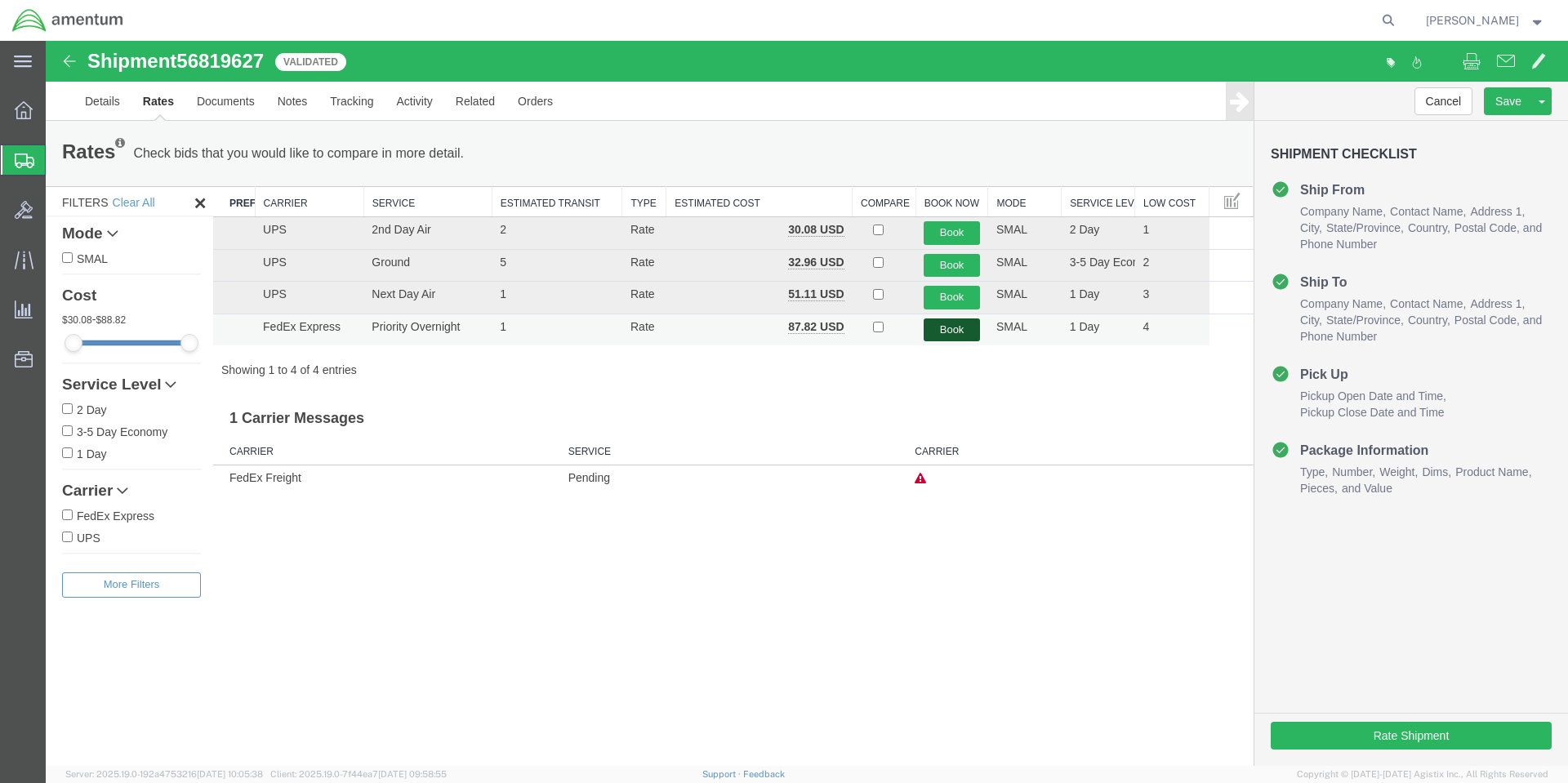
click at [951, 329] on button "Book" at bounding box center [951, 330] width 56 height 24
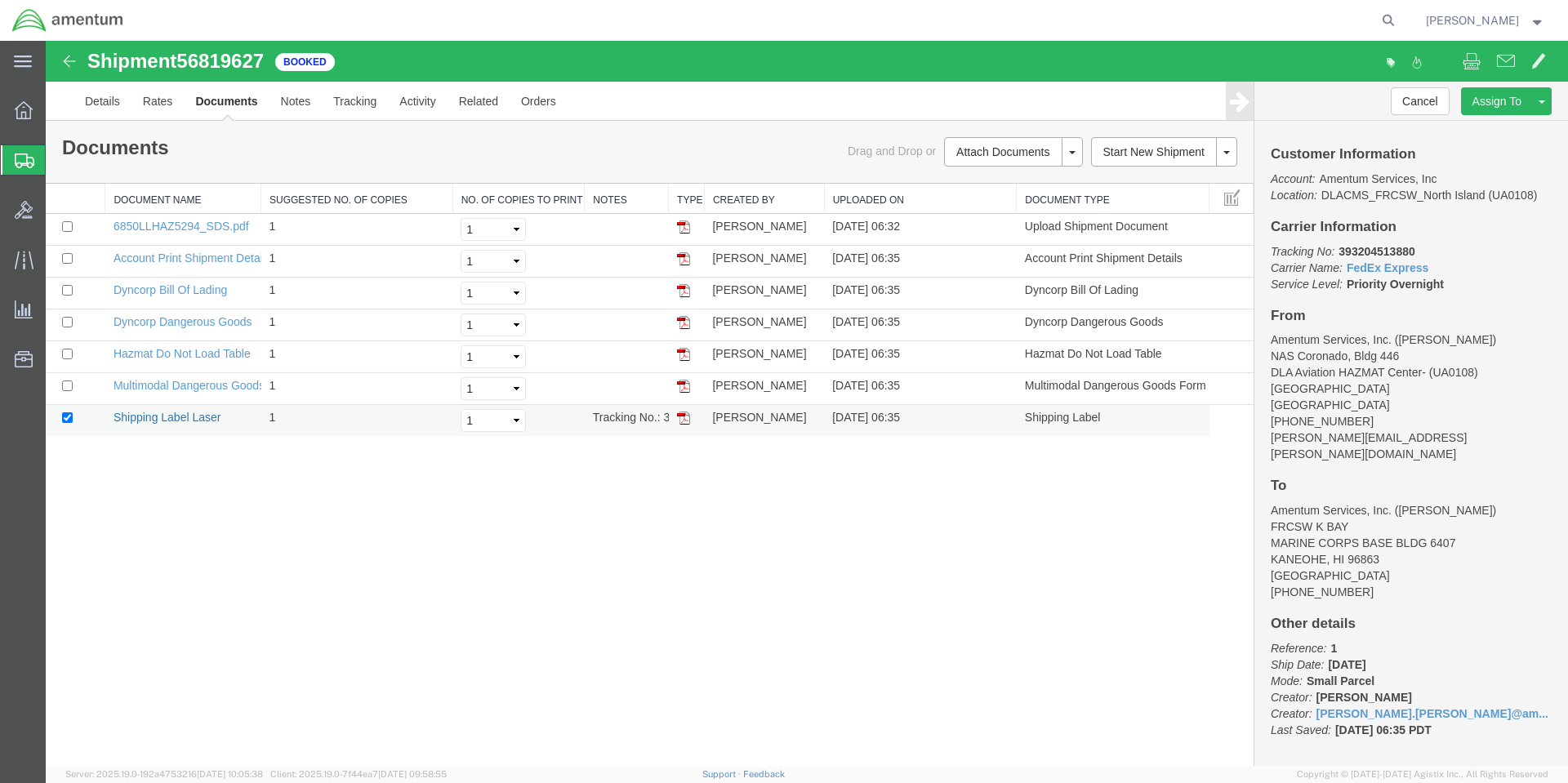
click at [157, 421] on link "Shipping Label Laser" at bounding box center [168, 417] width 108 height 13
